Goal: Browse casually

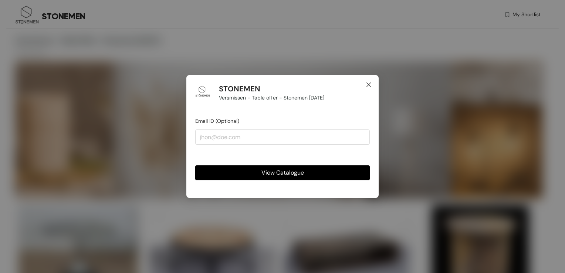
click at [368, 85] on icon "close" at bounding box center [368, 84] width 4 height 4
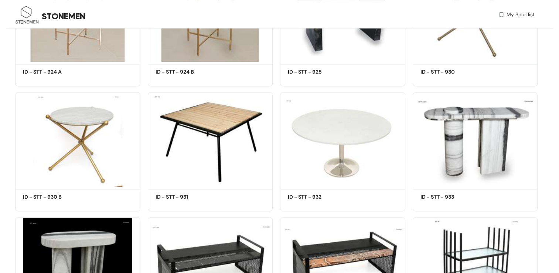
scroll to position [6599, 0]
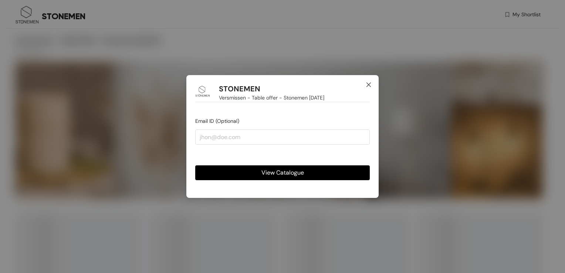
click at [369, 87] on icon "close" at bounding box center [369, 85] width 6 height 6
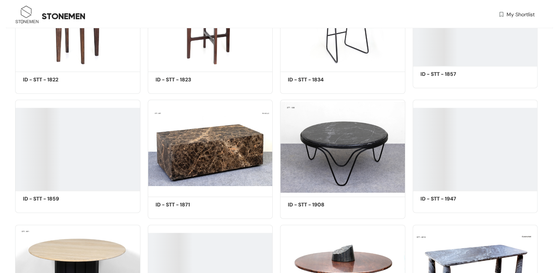
scroll to position [5081, 0]
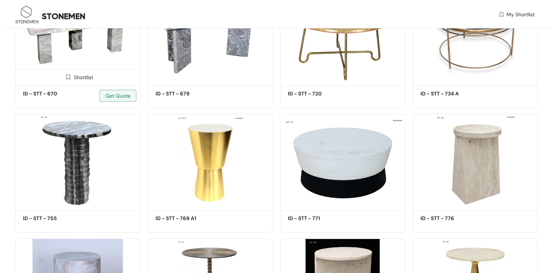
drag, startPoint x: 319, startPoint y: 186, endPoint x: 46, endPoint y: 70, distance: 296.6
click at [46, 70] on img at bounding box center [77, 36] width 125 height 94
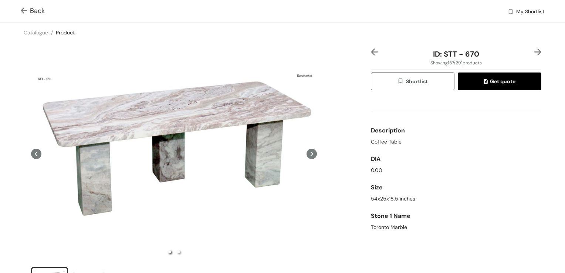
click at [23, 14] on img at bounding box center [25, 11] width 9 height 8
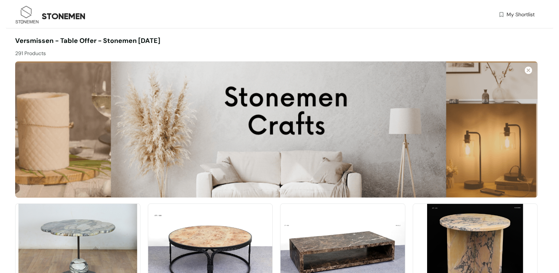
click at [61, 79] on img at bounding box center [276, 129] width 523 height 136
